Goal: Task Accomplishment & Management: Manage account settings

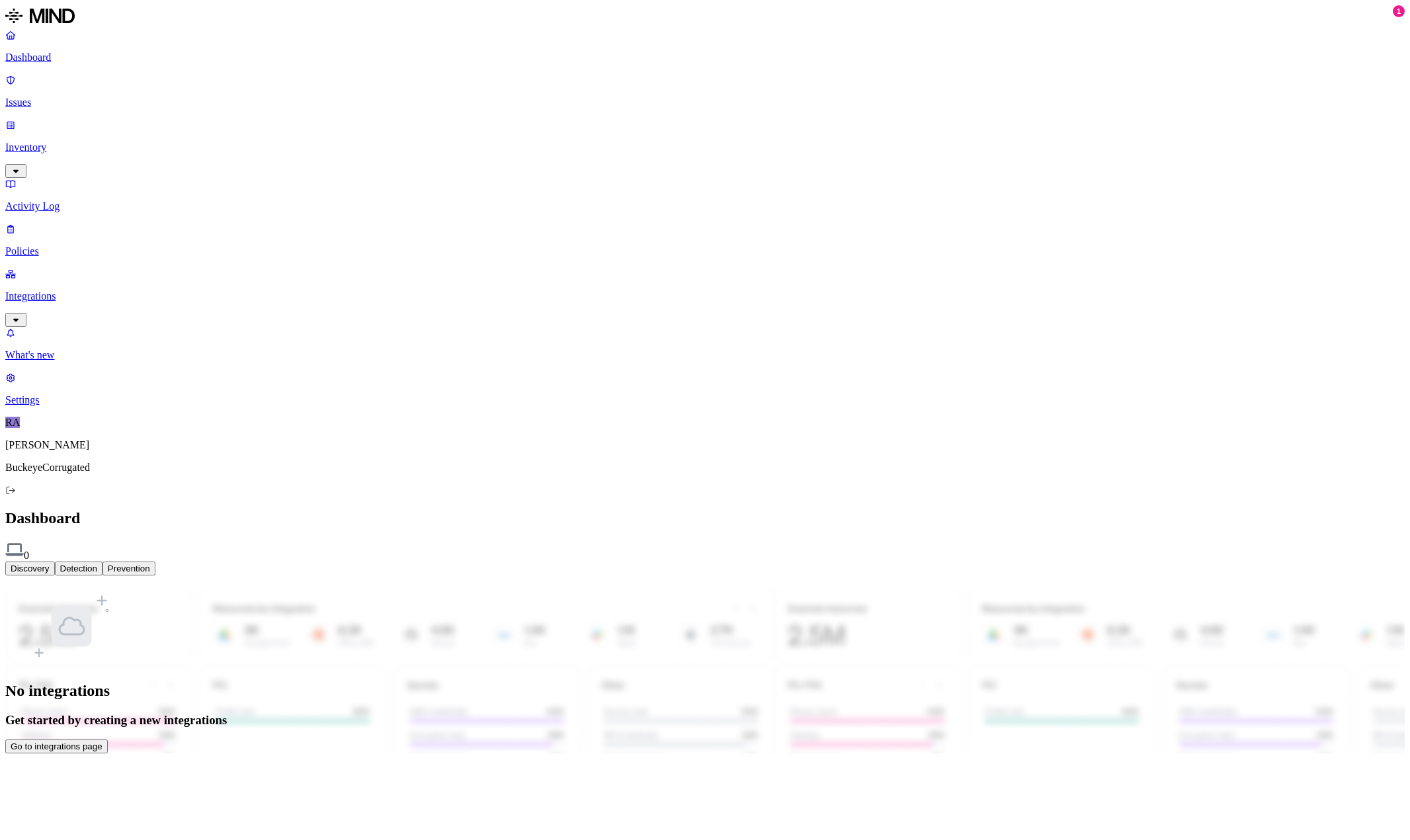
click at [71, 263] on nav "Dashboard Issues Inventory Activity Log Policies Integrations What's new 1 Sett…" at bounding box center [705, 218] width 1399 height 377
click at [57, 406] on p "Settings" at bounding box center [705, 400] width 1399 height 12
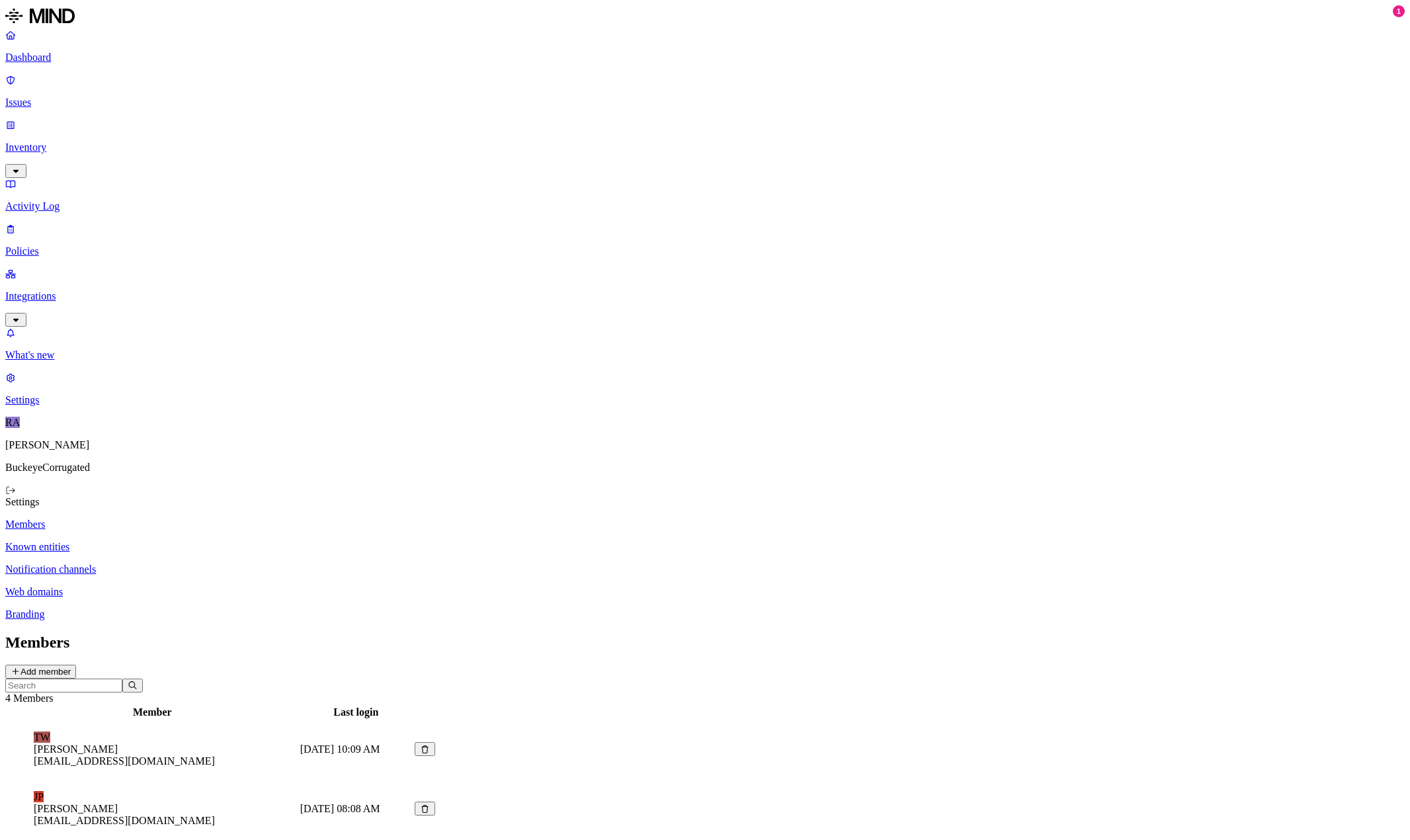
click at [65, 291] on p "Integrations" at bounding box center [705, 297] width 1399 height 12
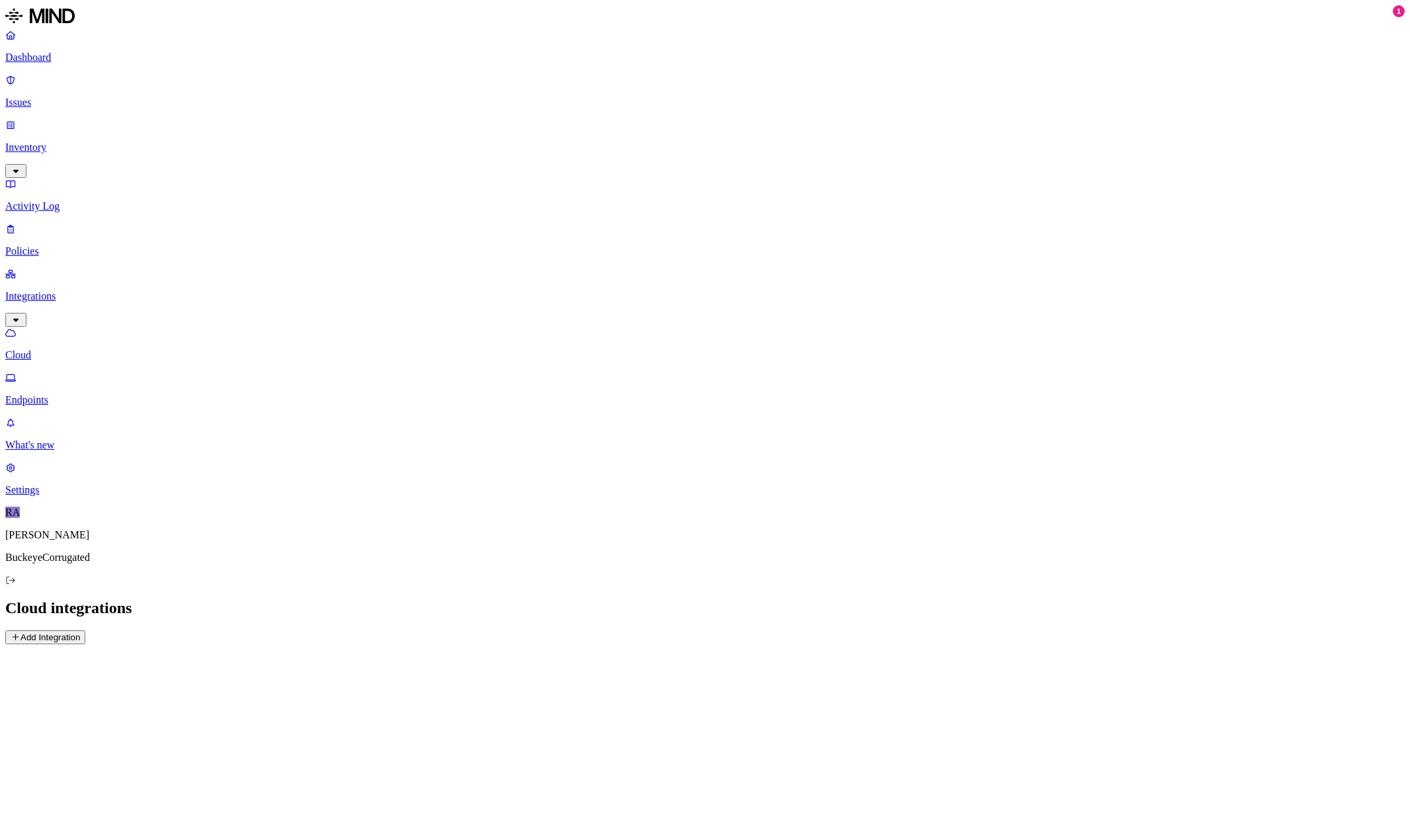
click at [56, 394] on p "Endpoints" at bounding box center [705, 400] width 1399 height 12
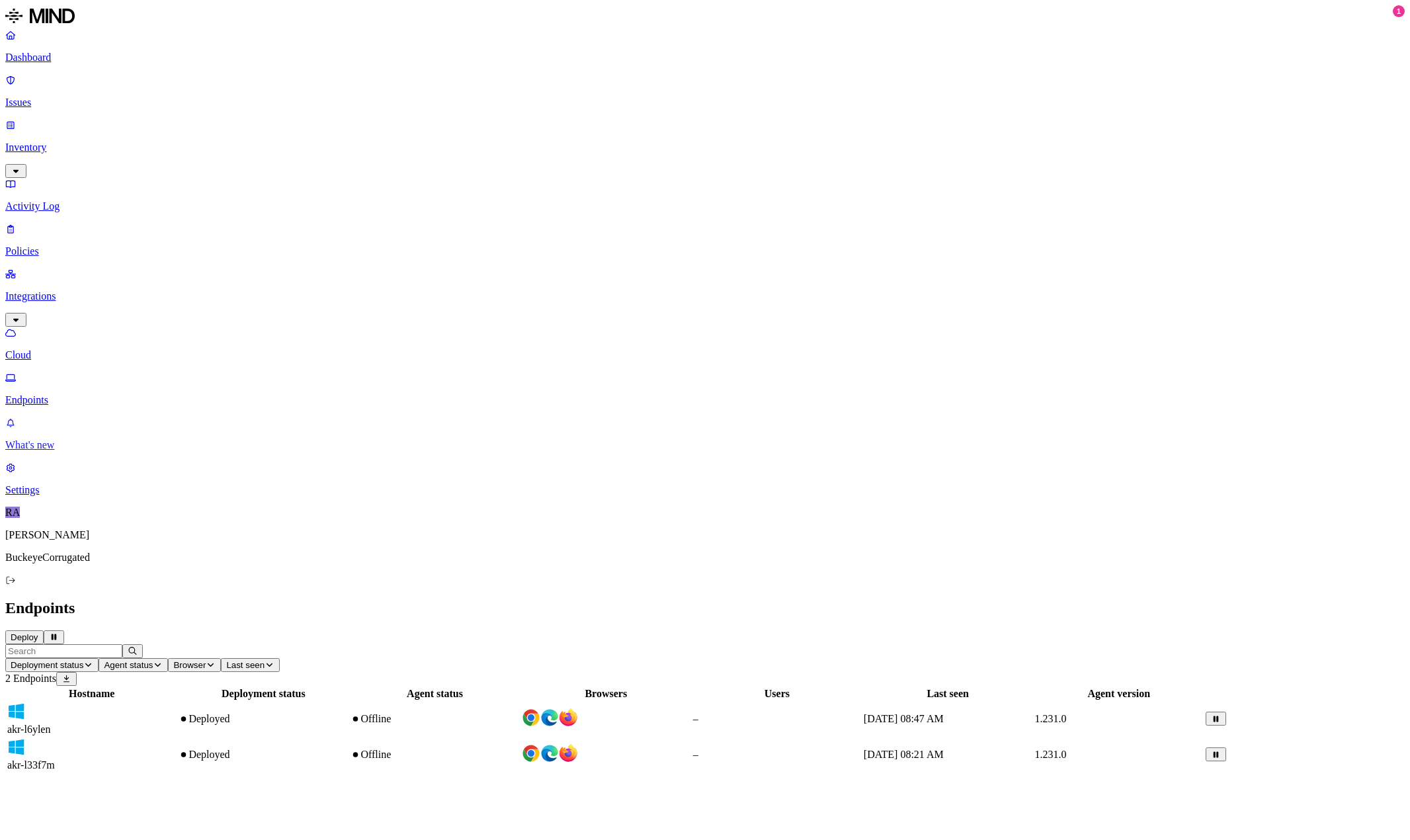
click at [65, 451] on p "What's new" at bounding box center [705, 445] width 1399 height 12
click at [60, 62] on p "Dashboard" at bounding box center [705, 57] width 1399 height 12
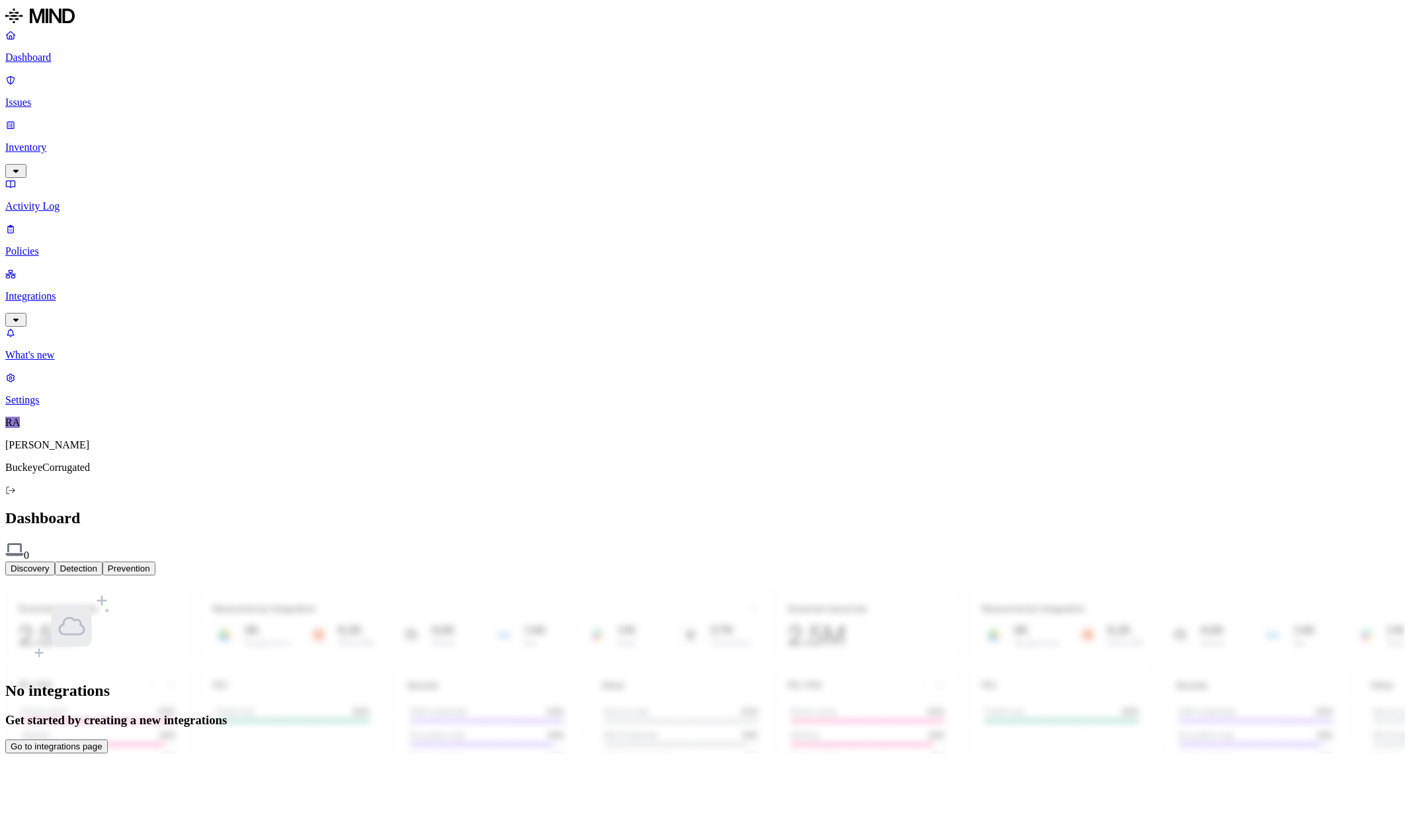
click at [31, 291] on p "Integrations" at bounding box center [705, 297] width 1399 height 12
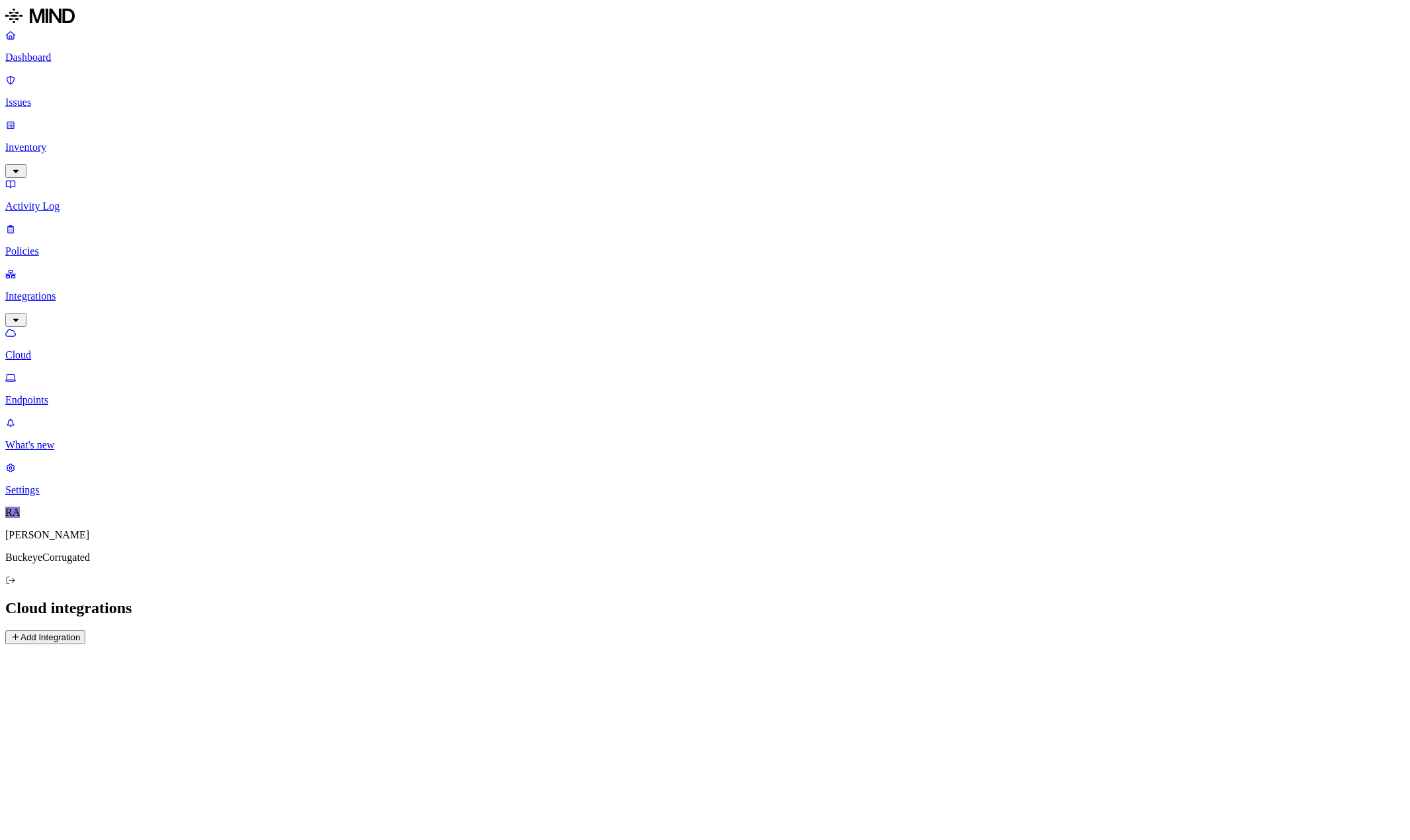
click at [61, 349] on p "Cloud" at bounding box center [705, 355] width 1399 height 12
click at [85, 630] on button "Add Integration" at bounding box center [45, 637] width 80 height 14
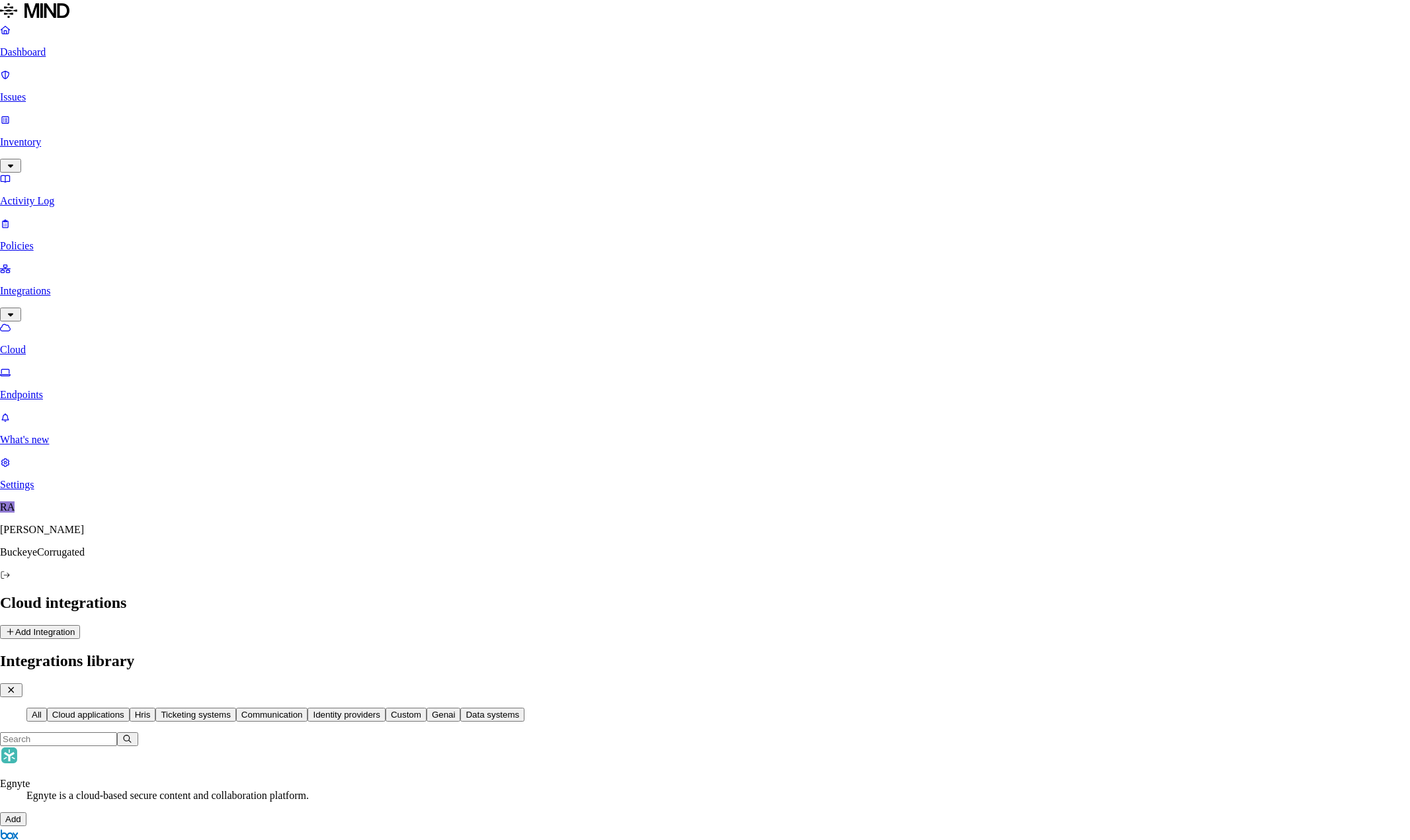
click at [130, 708] on button "Cloud applications" at bounding box center [88, 715] width 83 height 14
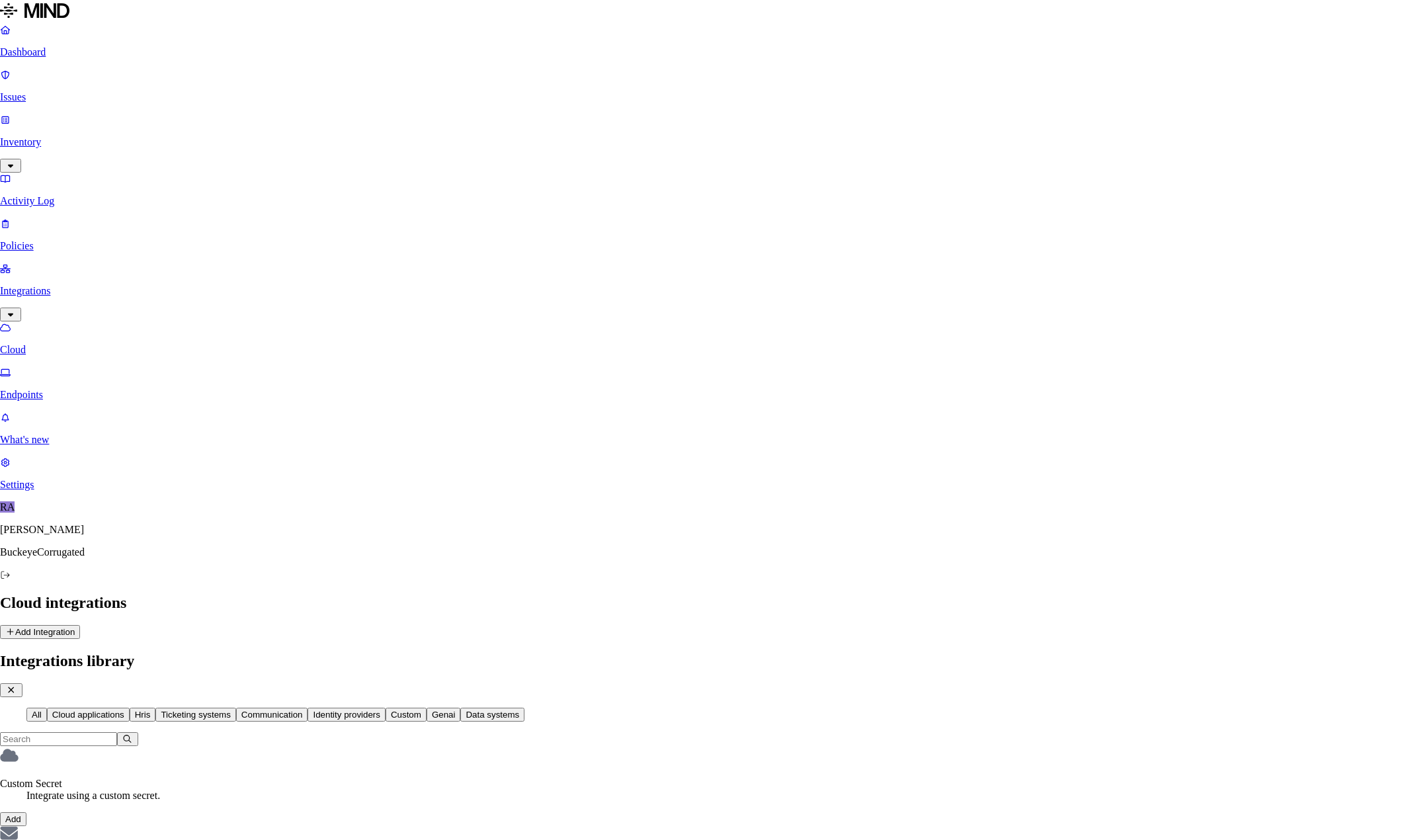
click at [14, 687] on icon "button" at bounding box center [11, 690] width 6 height 6
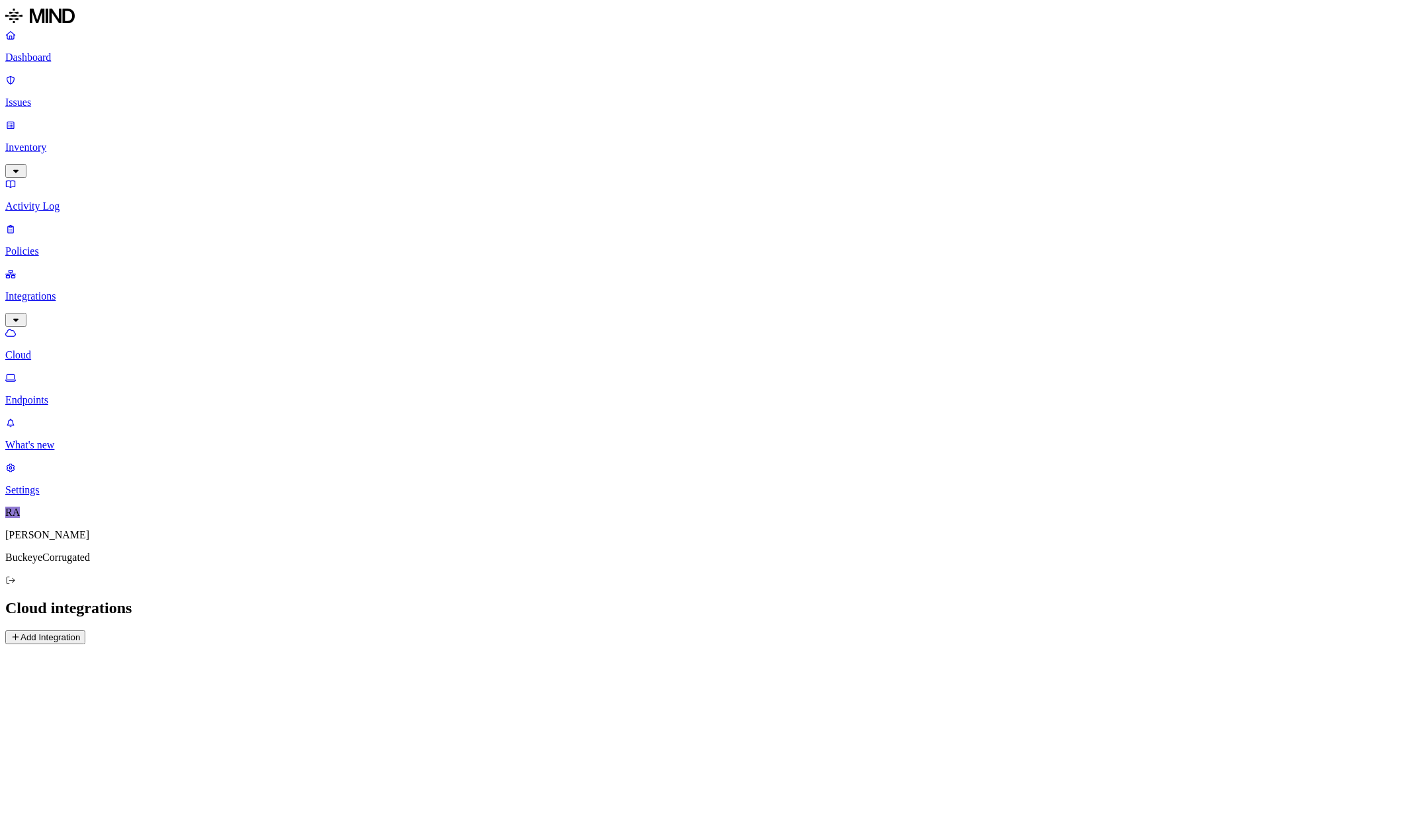
click at [482, 599] on main "Cloud integrations Add Integration" at bounding box center [705, 622] width 1399 height 45
click at [54, 349] on p "Cloud" at bounding box center [705, 355] width 1399 height 12
click at [85, 630] on button "Add Integration" at bounding box center [45, 637] width 80 height 14
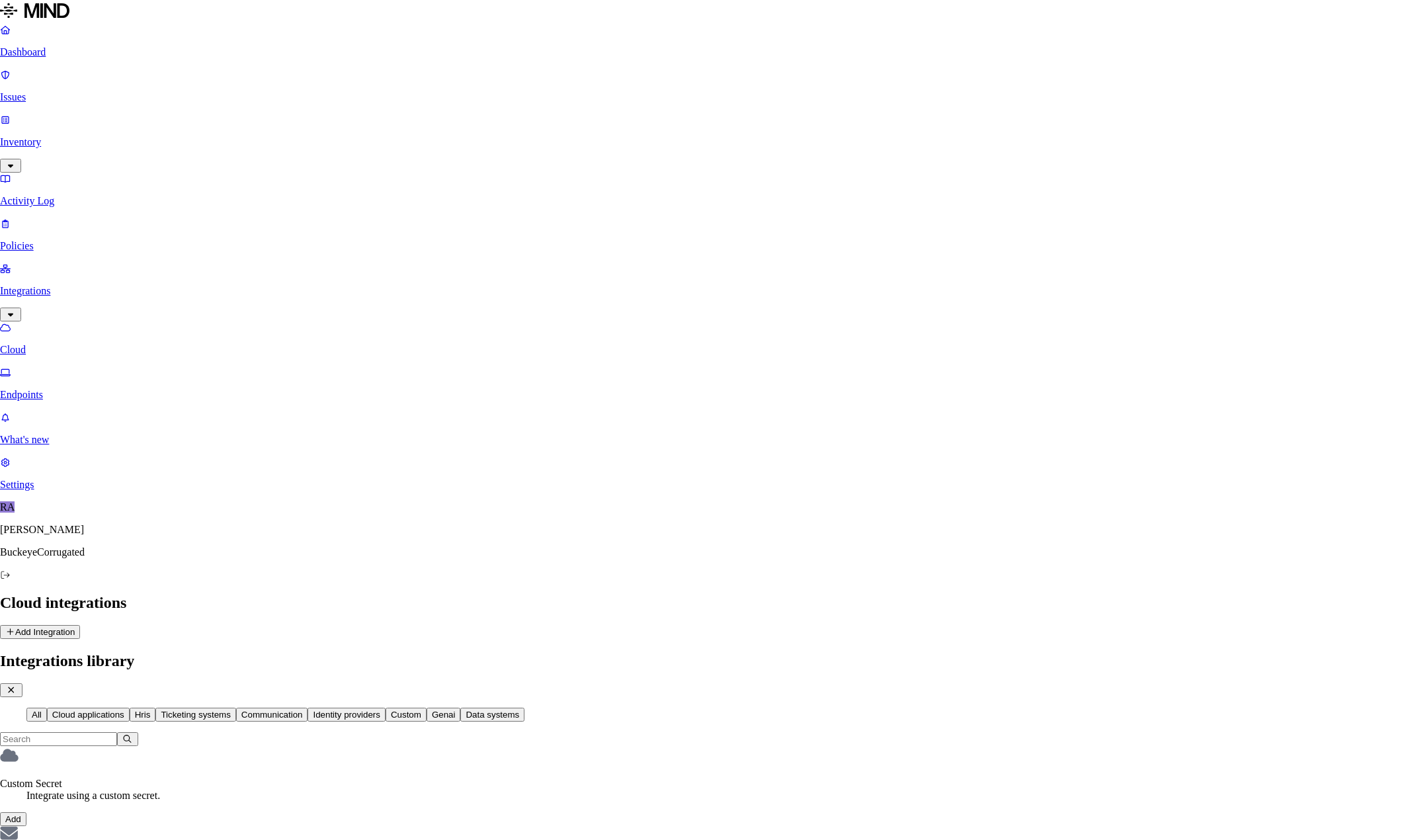
click at [386, 708] on button "Identity providers" at bounding box center [346, 715] width 78 height 14
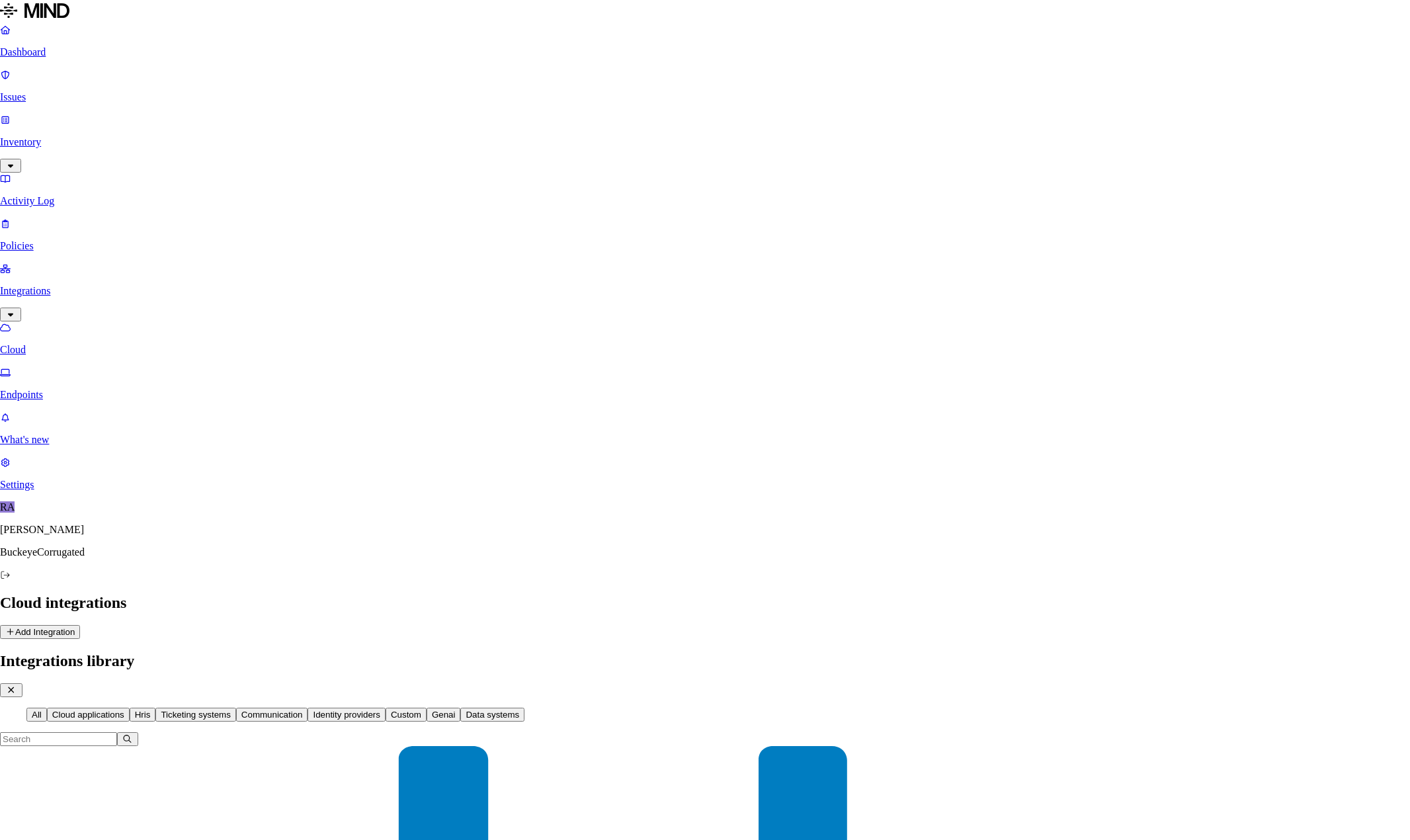
click at [17, 685] on icon "button" at bounding box center [11, 690] width 12 height 9
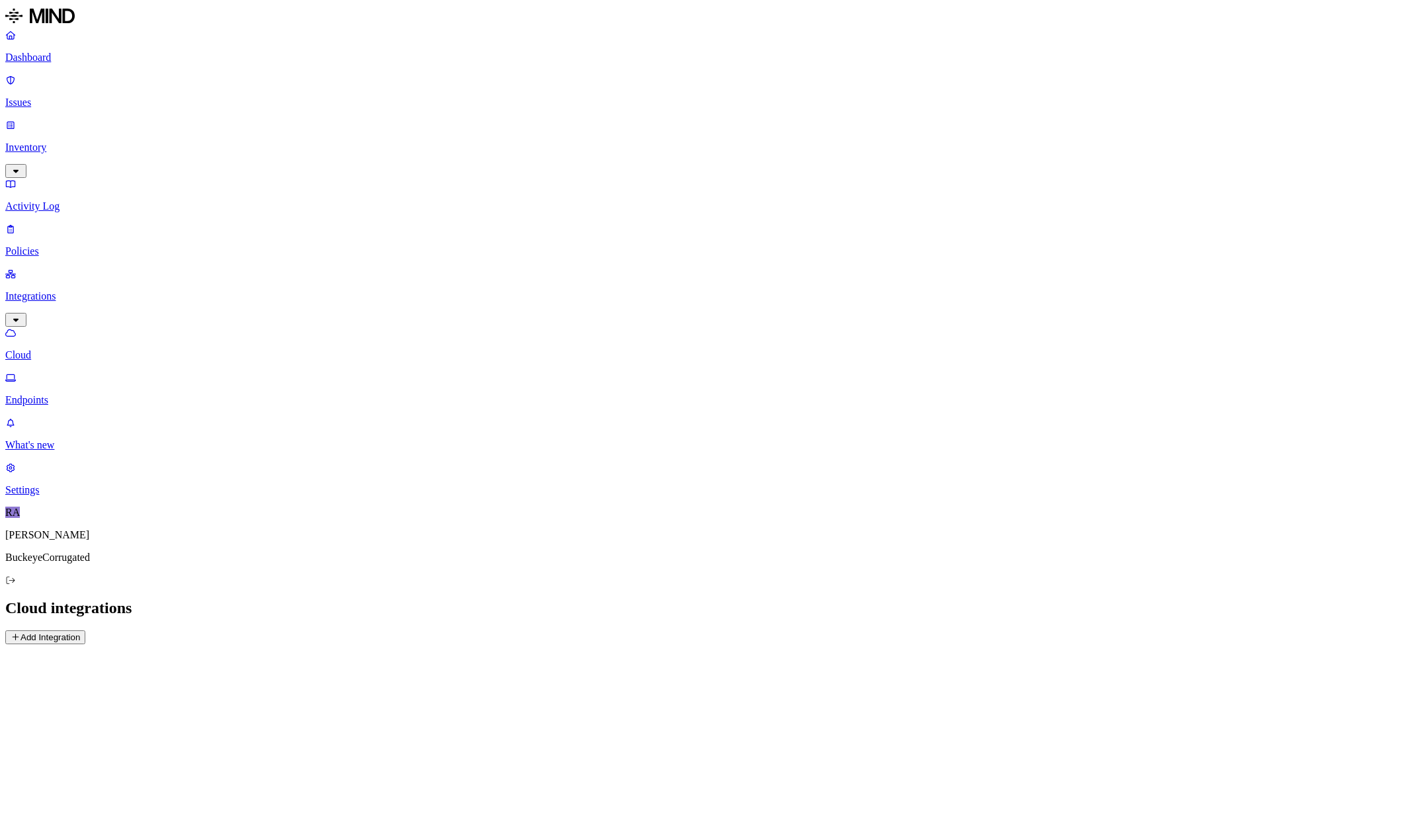
click at [51, 496] on p "Settings" at bounding box center [705, 491] width 1399 height 12
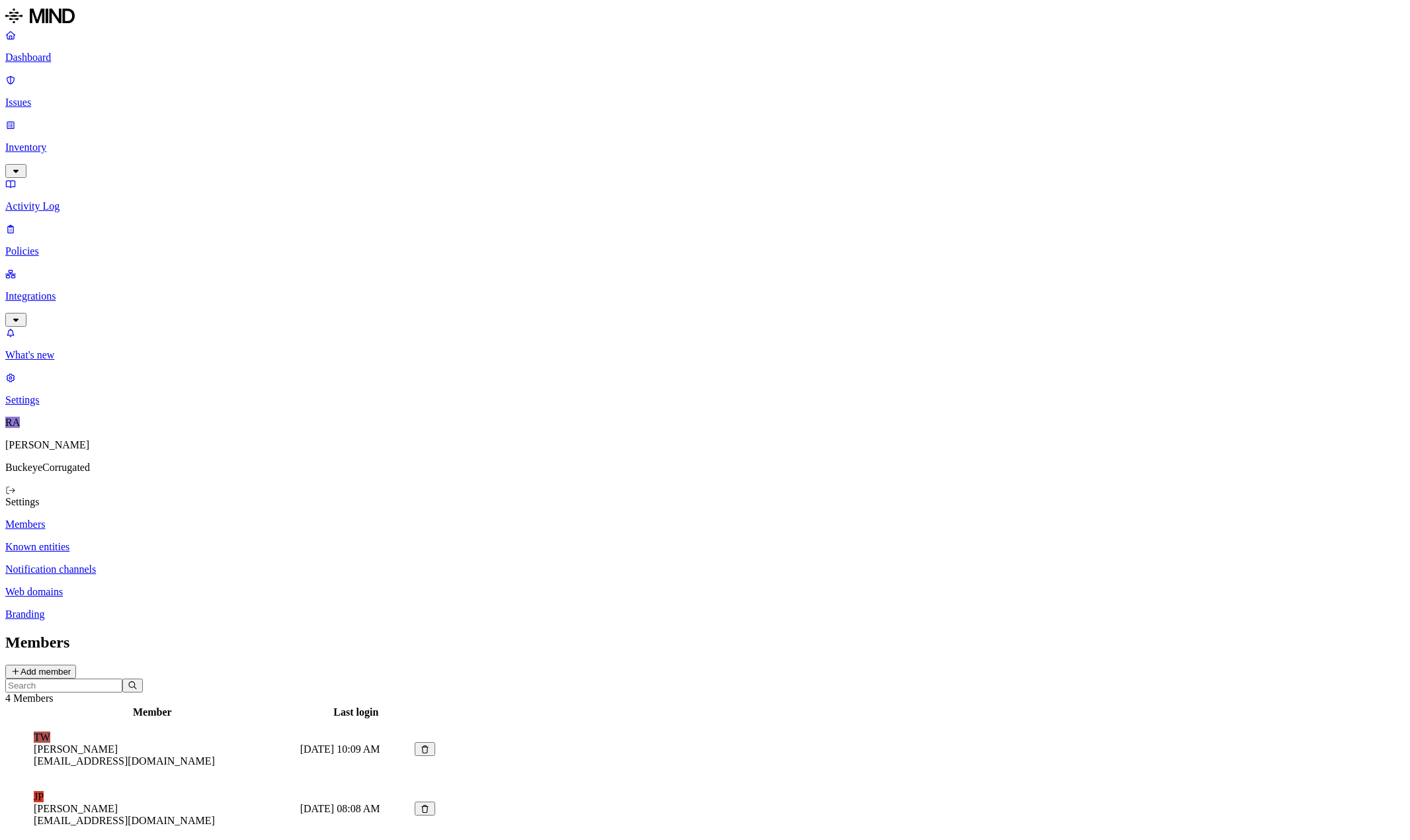
click at [190, 586] on p "Web domains" at bounding box center [705, 592] width 1399 height 12
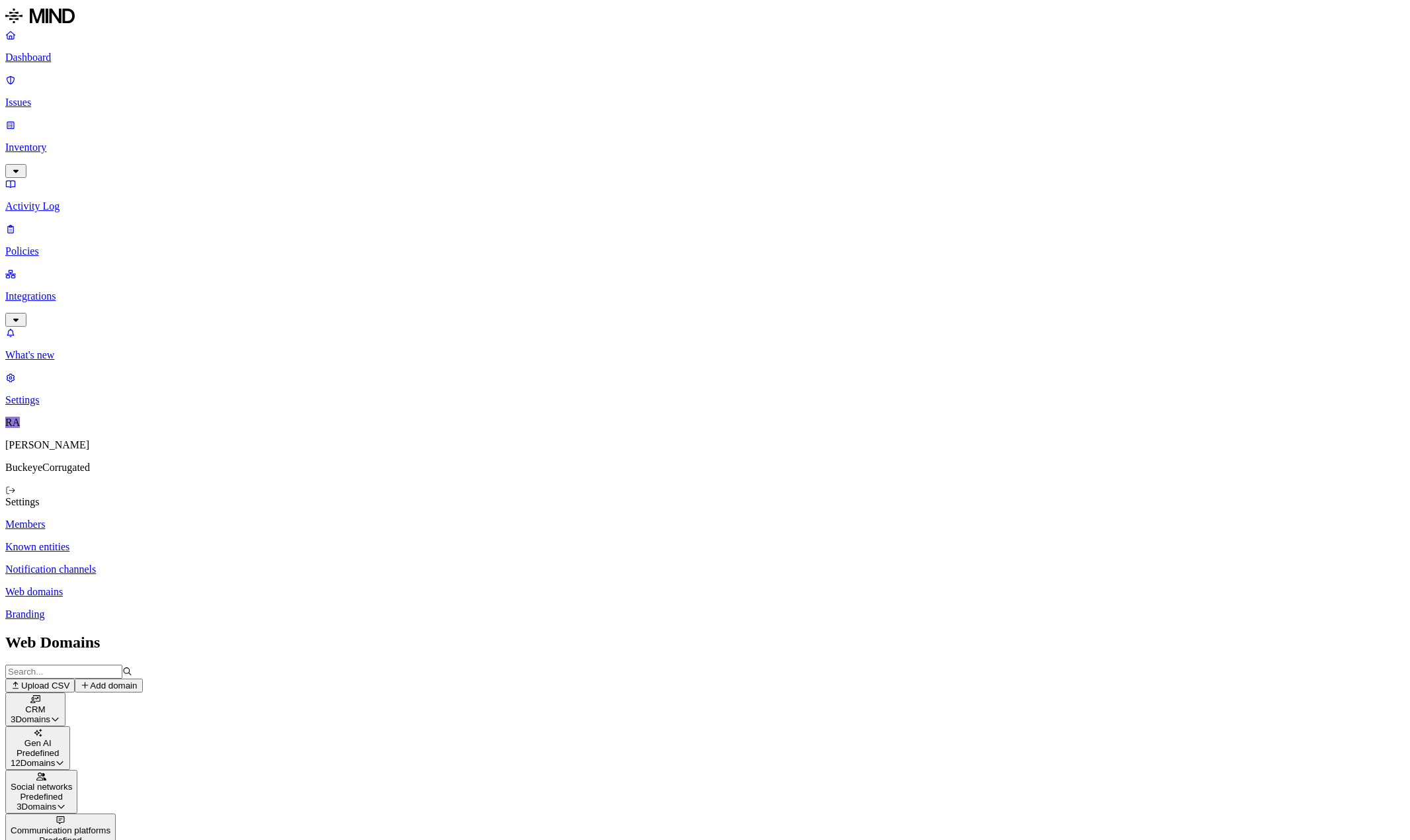
click at [180, 541] on p "Known entities" at bounding box center [705, 547] width 1399 height 12
click at [186, 518] on p "Members" at bounding box center [705, 525] width 1399 height 12
